Goal: Find specific page/section: Find specific page/section

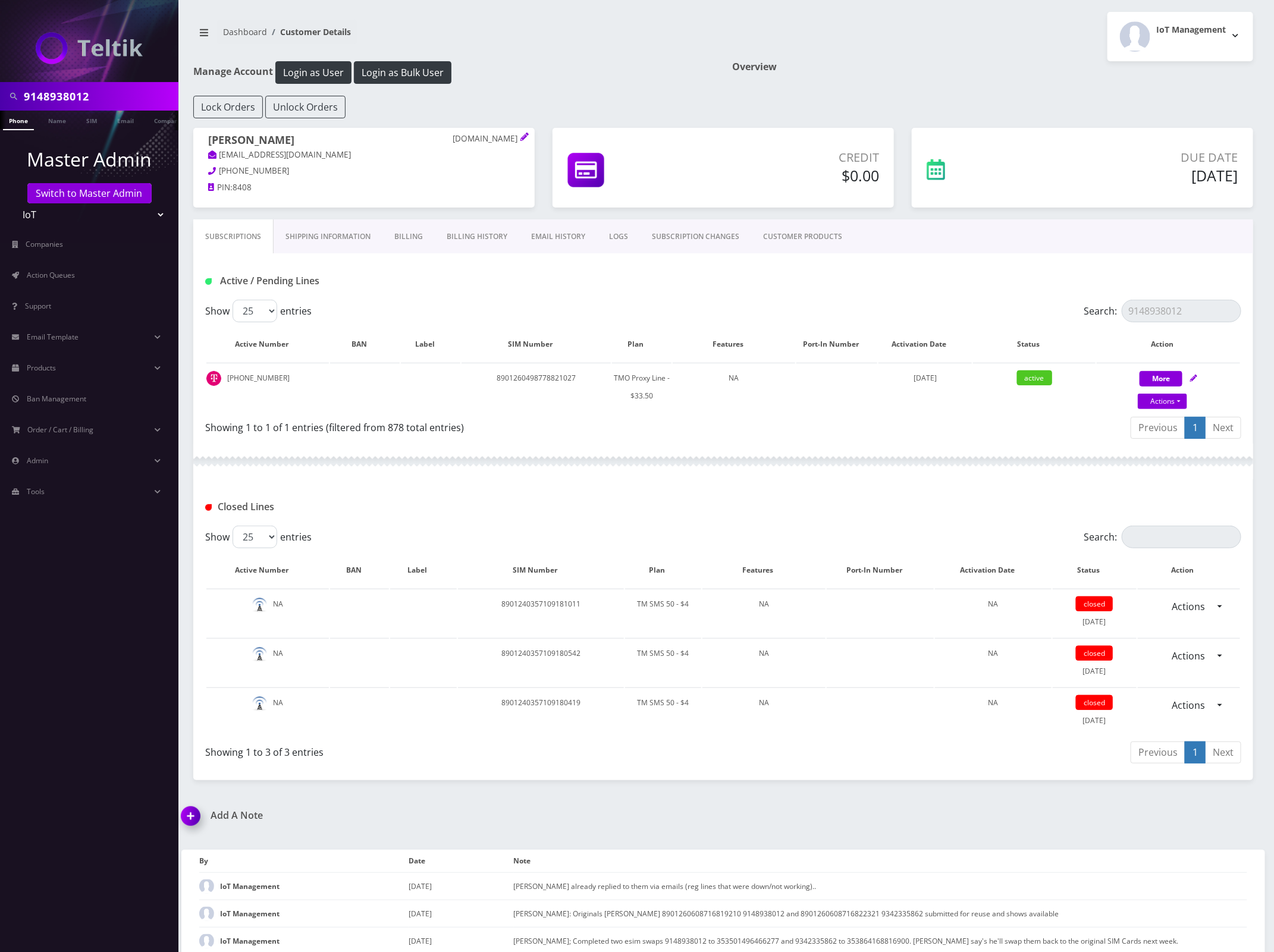
click at [63, 85] on input "9148938012" at bounding box center [99, 96] width 151 height 23
click at [64, 85] on input "9148938012" at bounding box center [99, 96] width 151 height 23
paste input "8634092186"
type input "8634092186"
click at [24, 128] on link "Phone" at bounding box center [18, 121] width 31 height 20
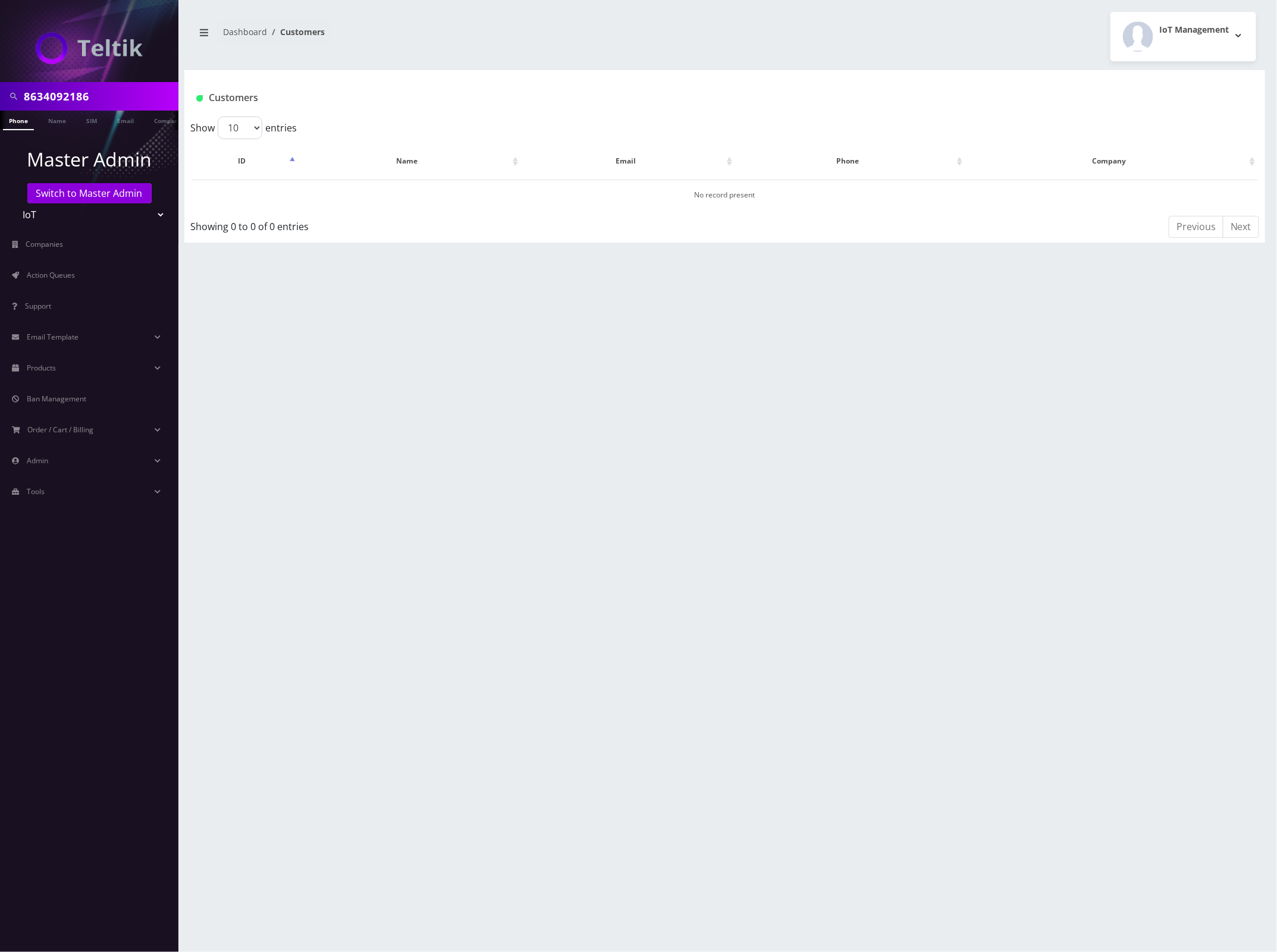
click at [29, 91] on input "8634092186" at bounding box center [99, 96] width 151 height 23
paste input "3057071312"
type input "3057071312"
click at [72, 198] on link "Switch to Master Admin" at bounding box center [90, 193] width 125 height 20
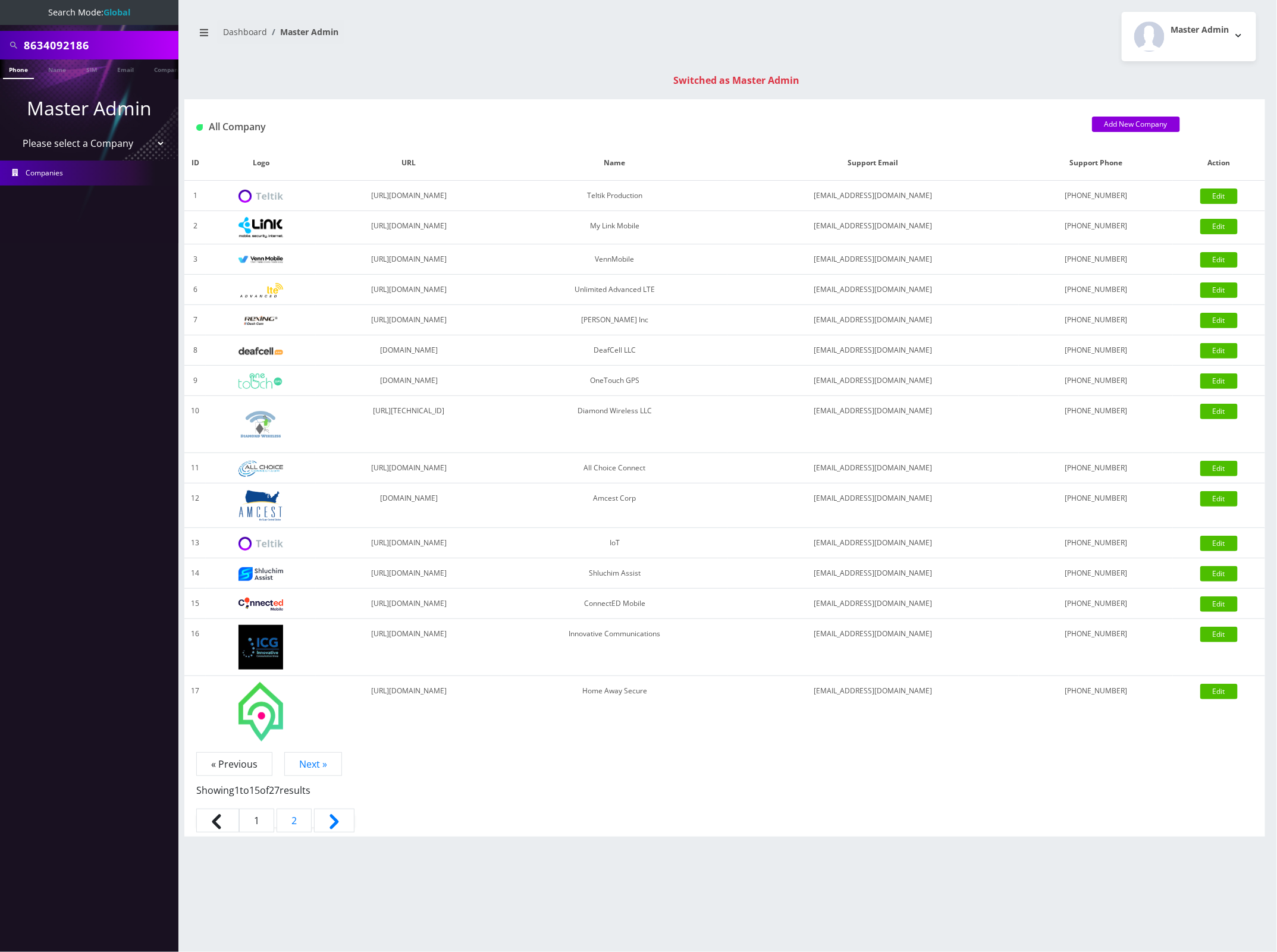
click at [63, 43] on input "8634092186" at bounding box center [99, 44] width 151 height 23
paste input "3057071312"
type input "3057071312"
click at [19, 72] on link "Phone" at bounding box center [18, 69] width 31 height 20
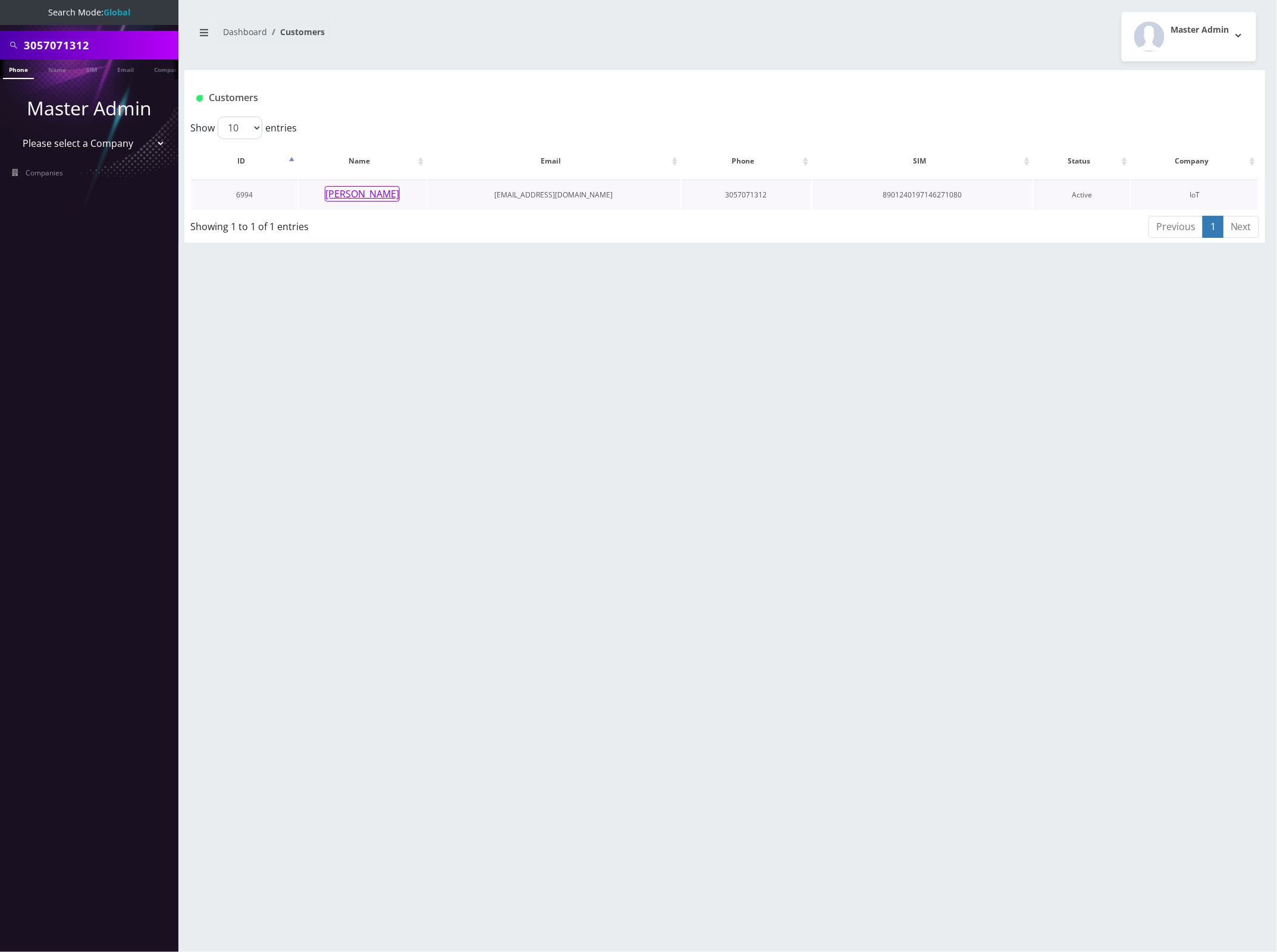
click at [373, 191] on button "[PERSON_NAME]" at bounding box center [363, 194] width 75 height 16
